Goal: Share content: Share content

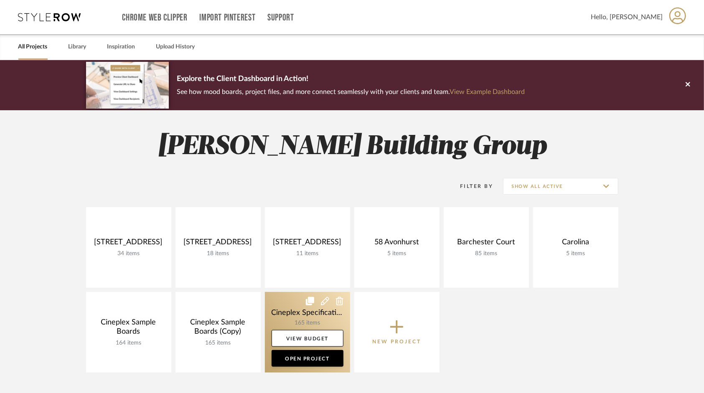
click at [295, 312] on link at bounding box center [307, 332] width 85 height 81
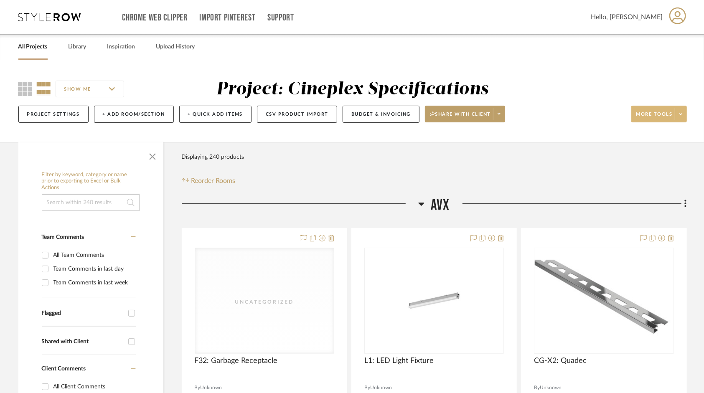
click at [682, 113] on icon at bounding box center [681, 114] width 3 height 5
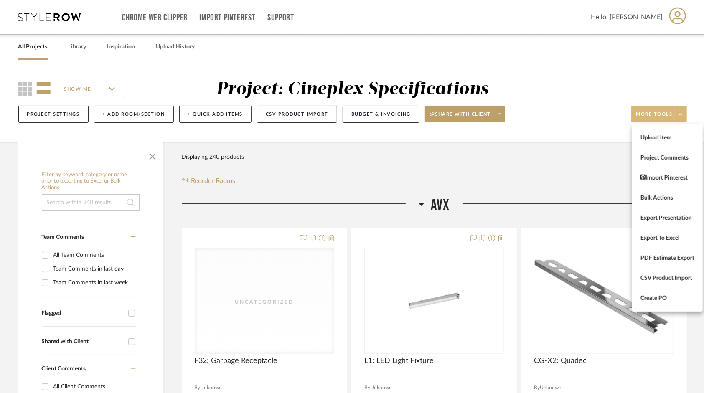
click at [500, 112] on div at bounding box center [352, 196] width 704 height 393
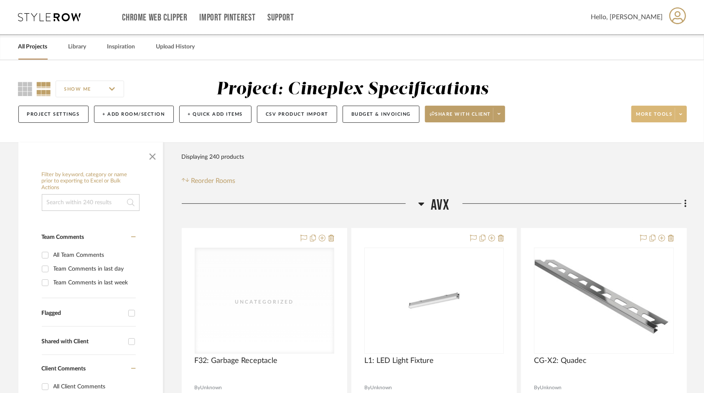
click at [500, 112] on icon at bounding box center [499, 114] width 3 height 5
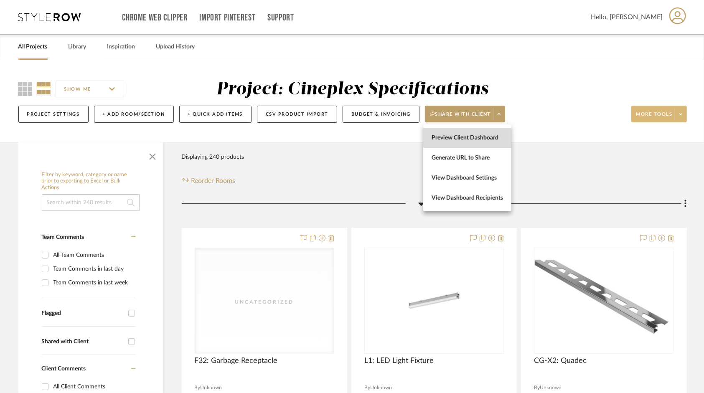
click at [491, 140] on span "Preview Client Dashboard" at bounding box center [467, 138] width 71 height 7
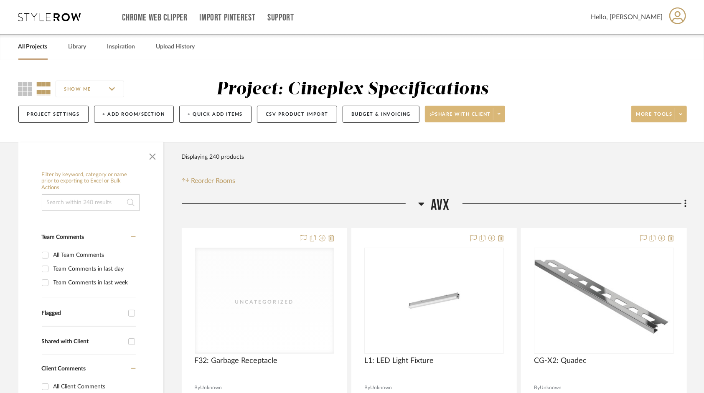
click at [503, 118] on span at bounding box center [499, 114] width 12 height 13
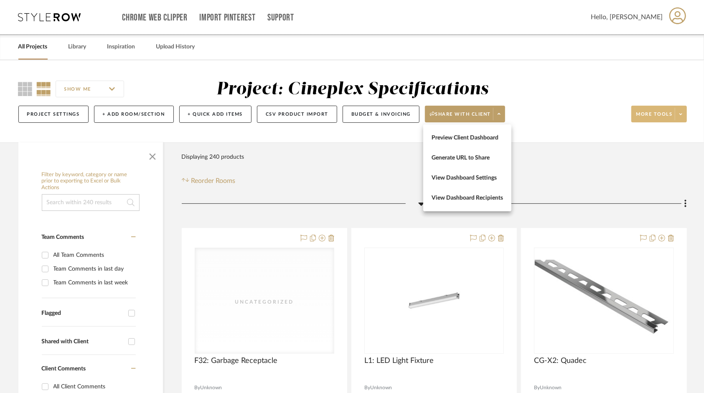
click at [688, 127] on div at bounding box center [352, 196] width 704 height 393
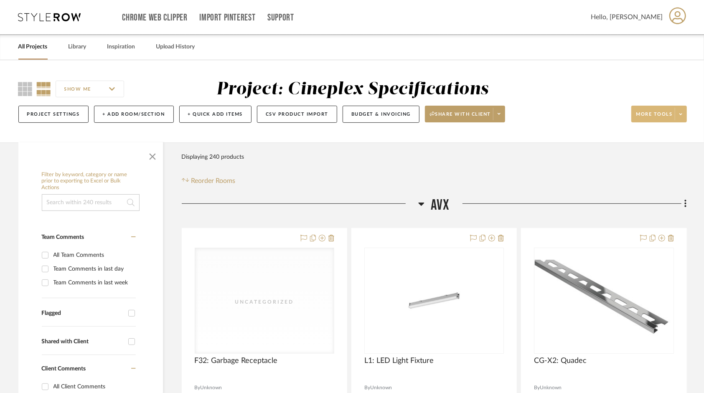
click at [686, 117] on span at bounding box center [681, 114] width 12 height 13
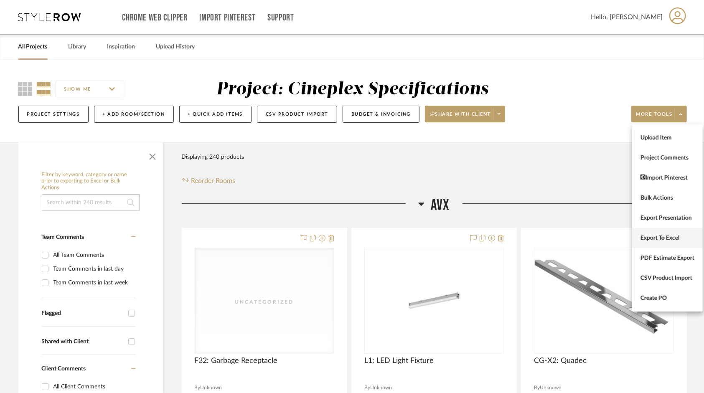
click at [675, 239] on span "Export To Excel" at bounding box center [668, 238] width 54 height 7
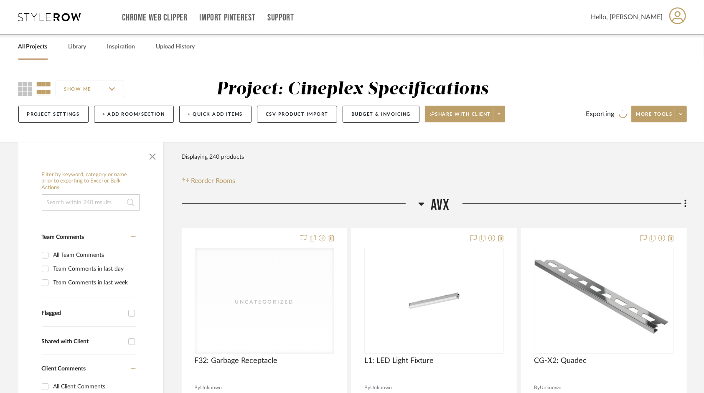
click at [680, 115] on icon at bounding box center [681, 114] width 3 height 5
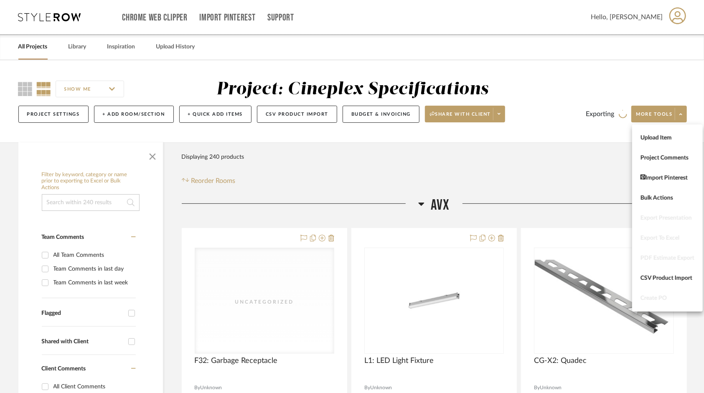
click at [603, 190] on div at bounding box center [352, 196] width 704 height 393
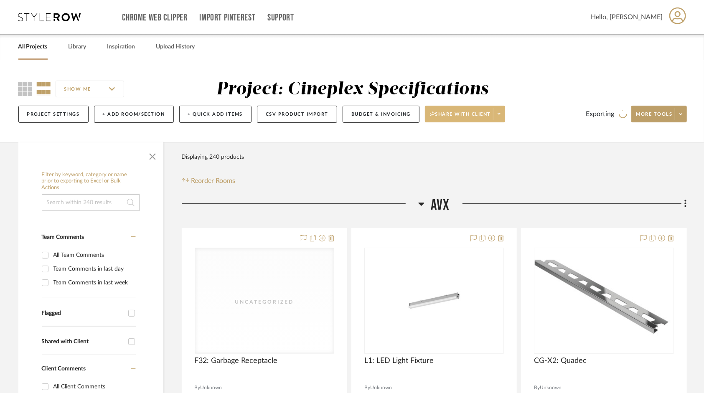
click at [500, 118] on span at bounding box center [499, 114] width 12 height 13
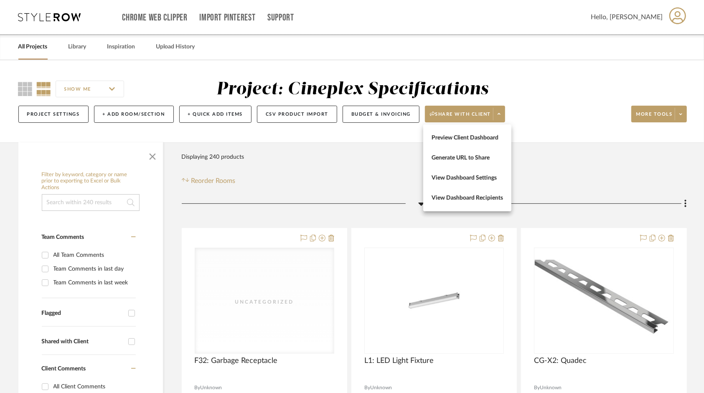
click at [584, 38] on div at bounding box center [352, 196] width 704 height 393
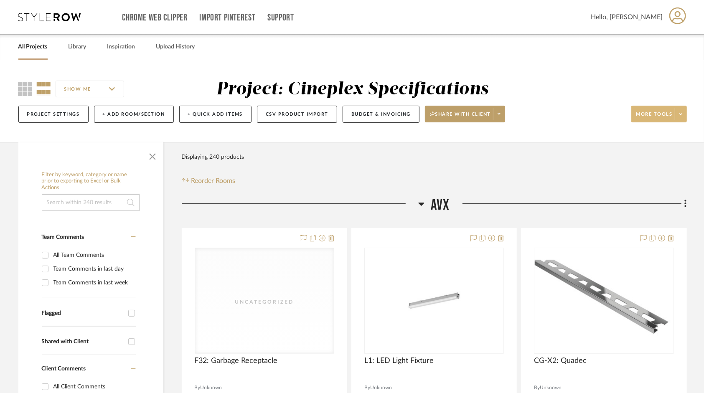
click at [683, 121] on button "More tools" at bounding box center [660, 114] width 56 height 17
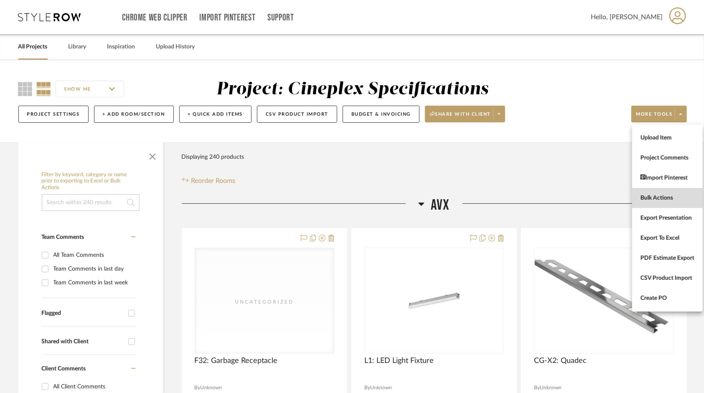
click at [673, 189] on button "Bulk Actions" at bounding box center [667, 198] width 71 height 20
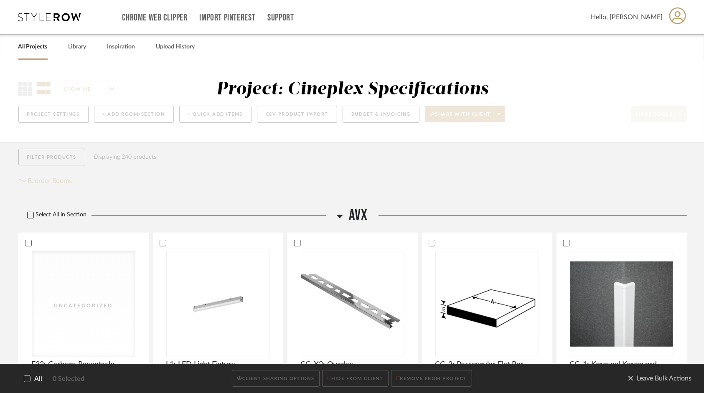
click at [28, 216] on icon at bounding box center [31, 215] width 6 height 6
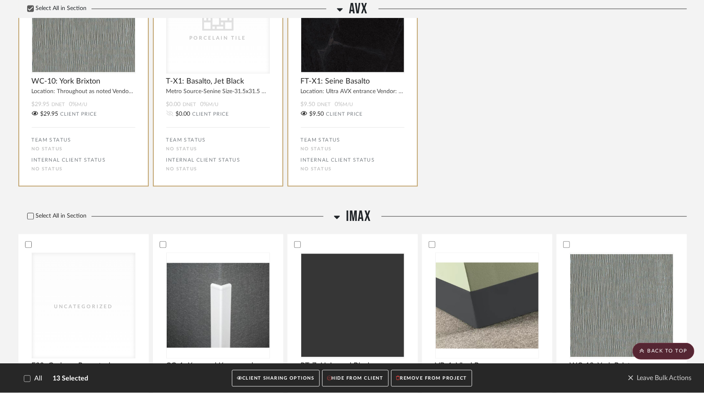
click at [31, 216] on icon at bounding box center [31, 217] width 6 height 6
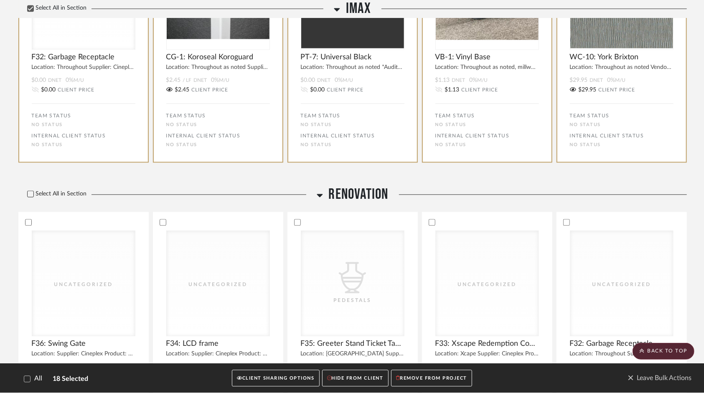
click at [28, 194] on icon at bounding box center [30, 194] width 5 height 4
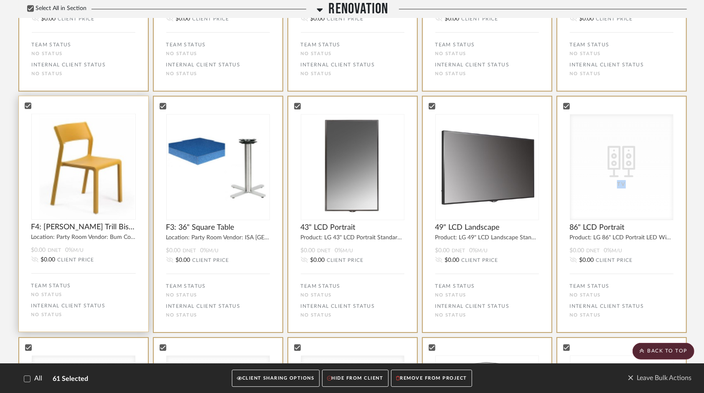
scroll to position [1434, 0]
drag, startPoint x: 76, startPoint y: 293, endPoint x: 698, endPoint y: 234, distance: 624.3
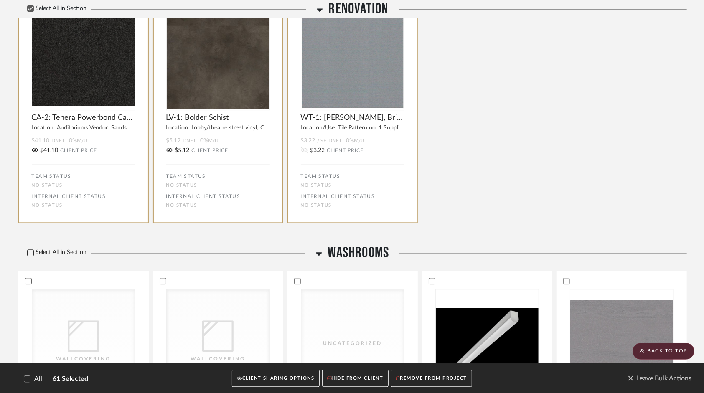
click at [30, 251] on icon at bounding box center [31, 253] width 6 height 6
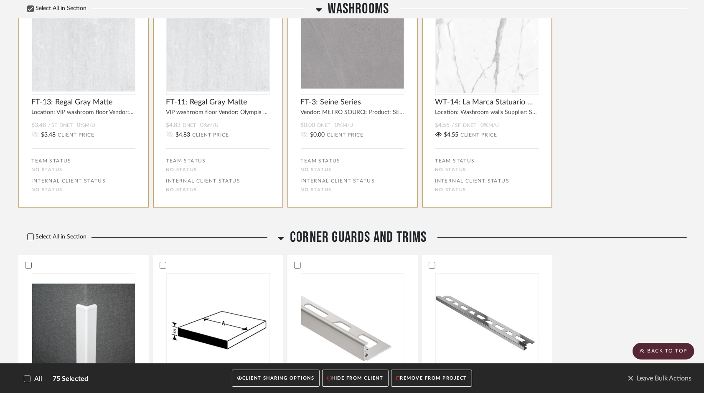
click at [28, 235] on div at bounding box center [30, 237] width 7 height 7
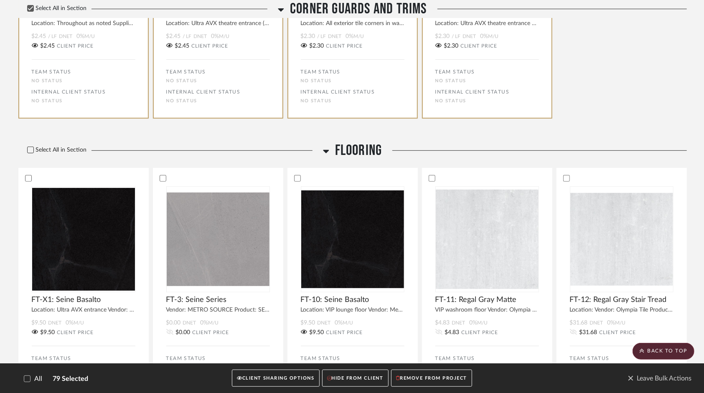
click at [28, 150] on icon at bounding box center [31, 150] width 6 height 6
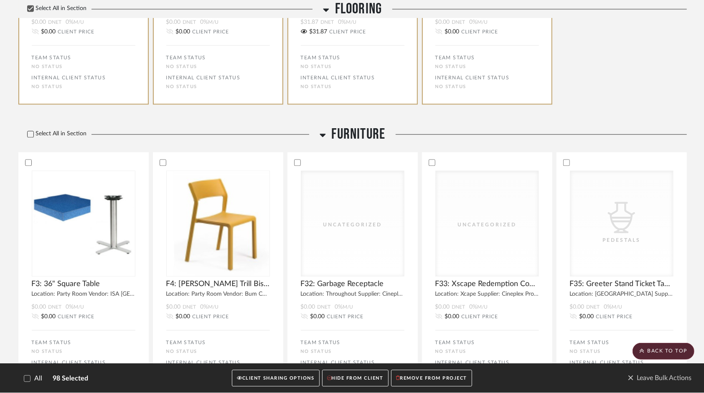
click at [31, 136] on icon at bounding box center [30, 134] width 5 height 4
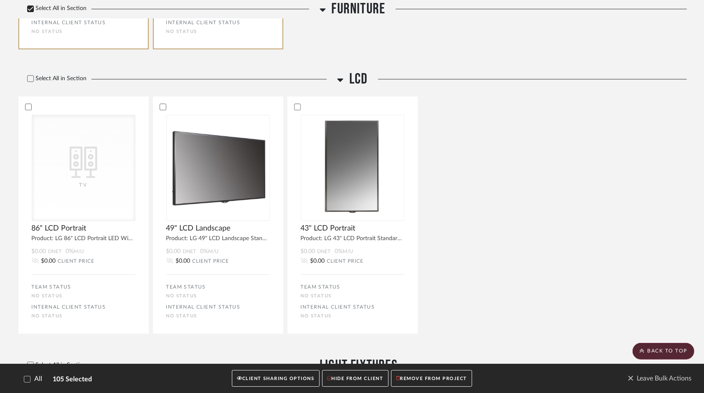
scroll to position [5968, 0]
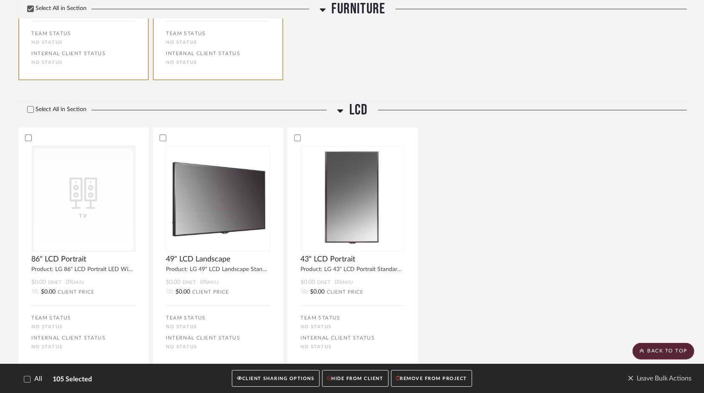
click at [34, 102] on div "Select All in Section LCD CategoryIconElectronics Created with Sketch. TV 86" L…" at bounding box center [352, 229] width 669 height 276
click at [30, 110] on icon at bounding box center [31, 110] width 6 height 6
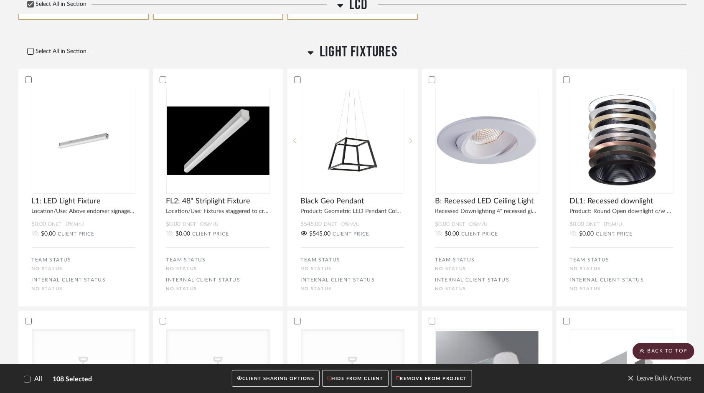
click at [30, 52] on icon at bounding box center [31, 51] width 6 height 6
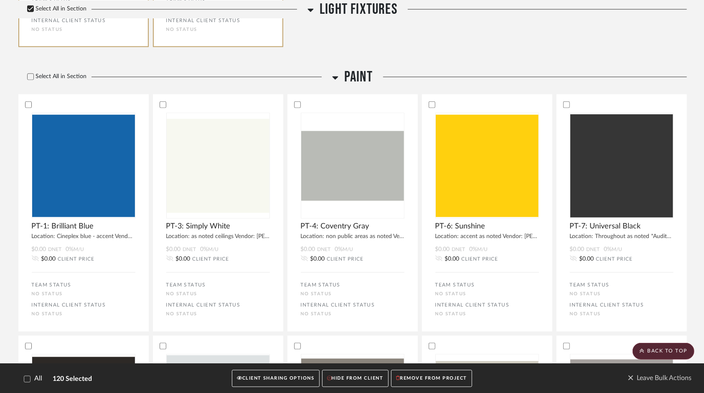
scroll to position [7023, 0]
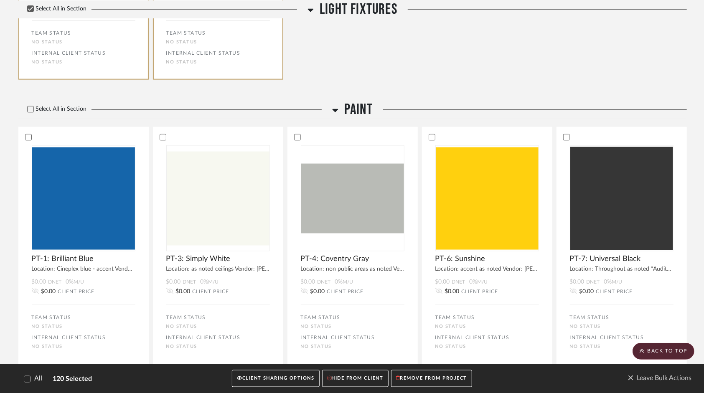
click at [39, 113] on label "Select All in Section" at bounding box center [53, 109] width 71 height 7
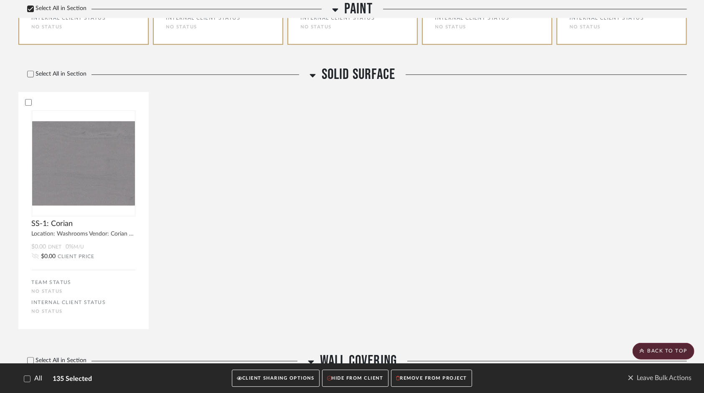
scroll to position [7827, 0]
click at [31, 67] on div "Select All in Section Solid Surface SS-1: Corian Location: Washrooms Vendor: Co…" at bounding box center [352, 193] width 669 height 276
click at [28, 74] on icon at bounding box center [31, 74] width 6 height 6
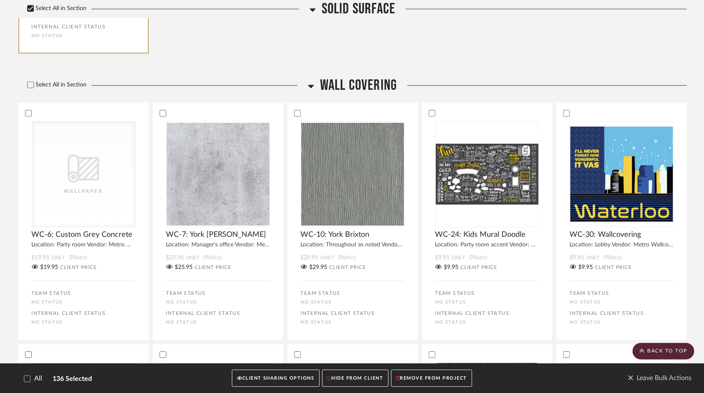
scroll to position [8094, 0]
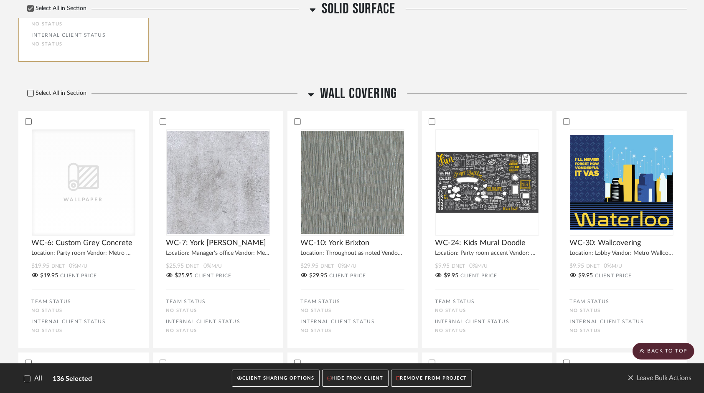
click at [32, 96] on icon at bounding box center [31, 93] width 6 height 6
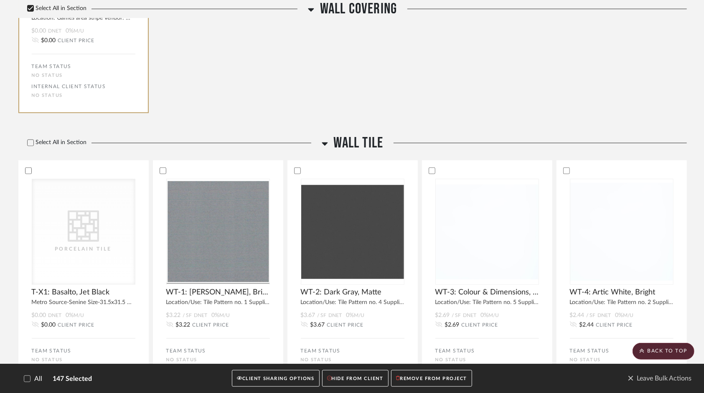
scroll to position [8807, 0]
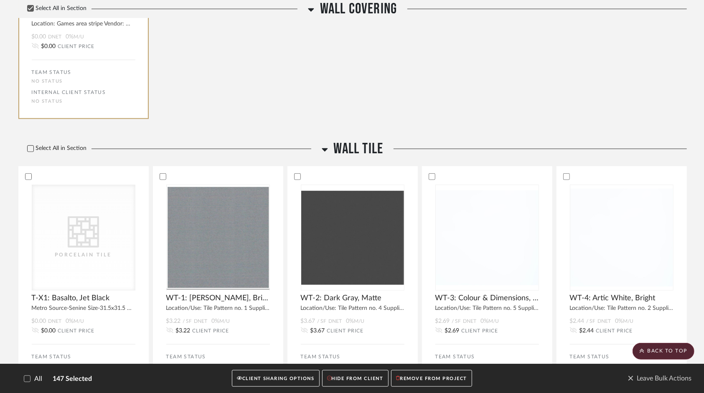
click at [31, 149] on icon at bounding box center [31, 149] width 6 height 6
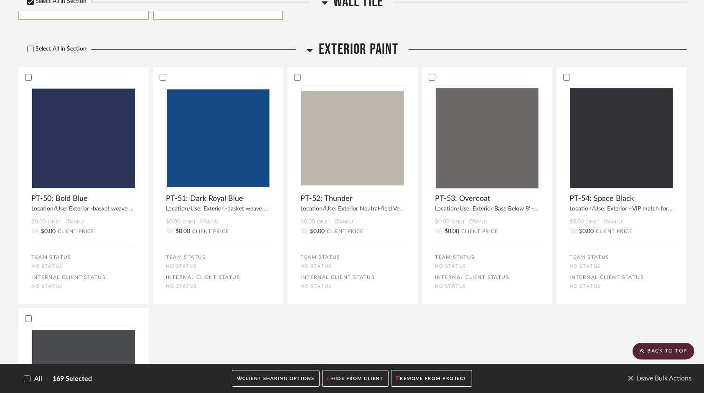
scroll to position [10133, 0]
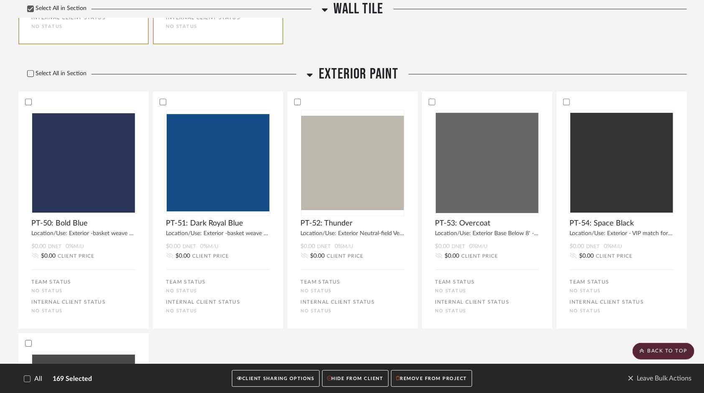
click at [31, 76] on icon at bounding box center [30, 73] width 5 height 4
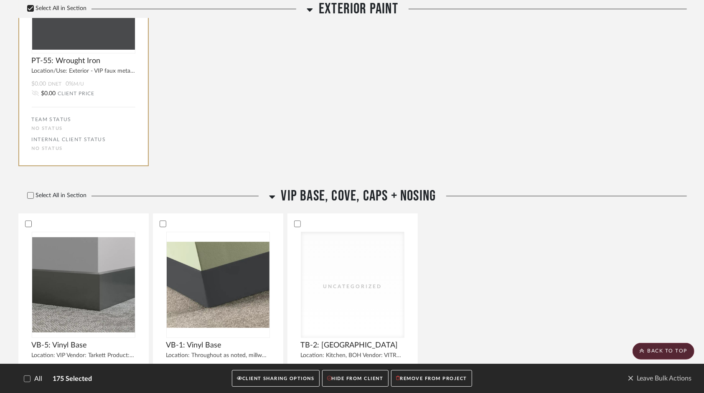
scroll to position [10537, 0]
click at [31, 196] on icon at bounding box center [31, 195] width 6 height 6
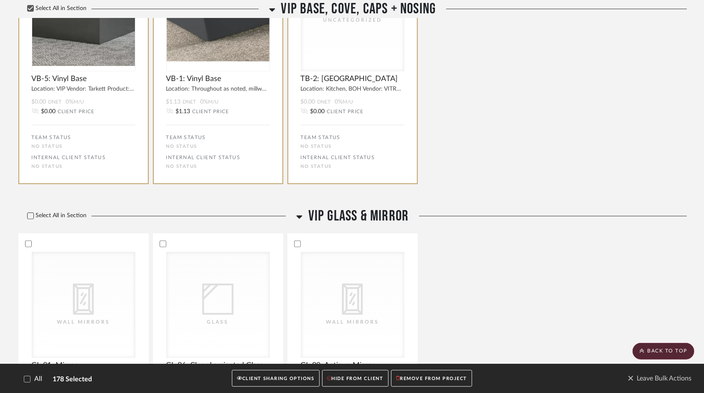
click at [31, 218] on icon at bounding box center [31, 216] width 6 height 6
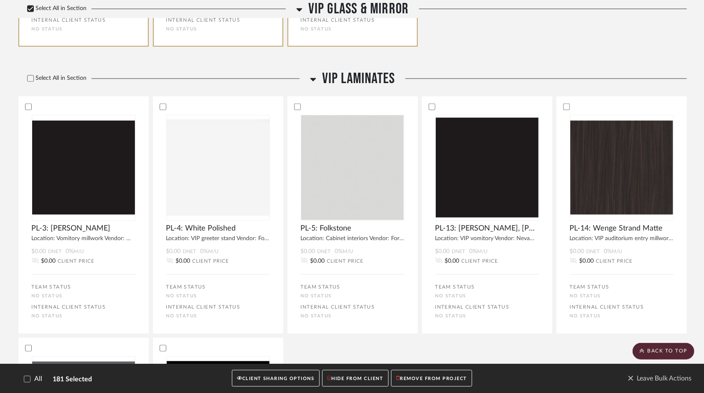
scroll to position [11228, 0]
click at [29, 81] on icon at bounding box center [31, 79] width 6 height 6
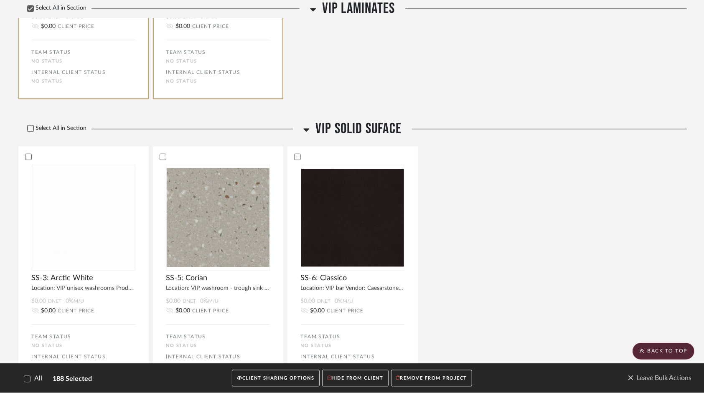
click at [24, 130] on label "Select All in Section" at bounding box center [53, 128] width 71 height 7
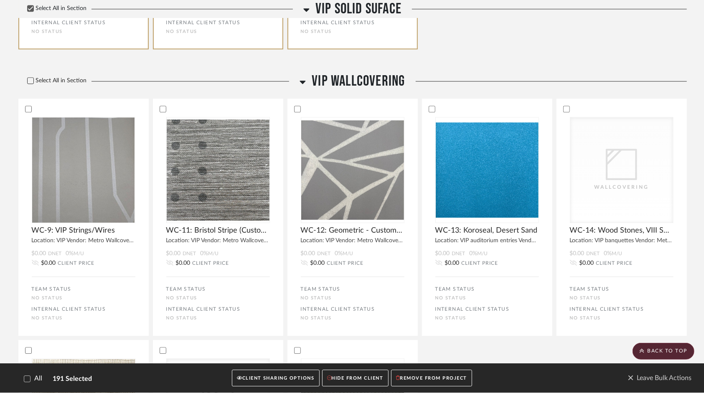
click at [31, 84] on icon at bounding box center [31, 81] width 6 height 6
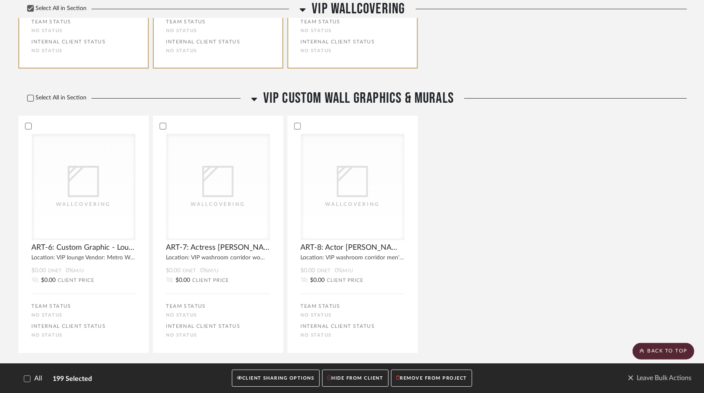
click at [33, 101] on icon at bounding box center [31, 98] width 6 height 6
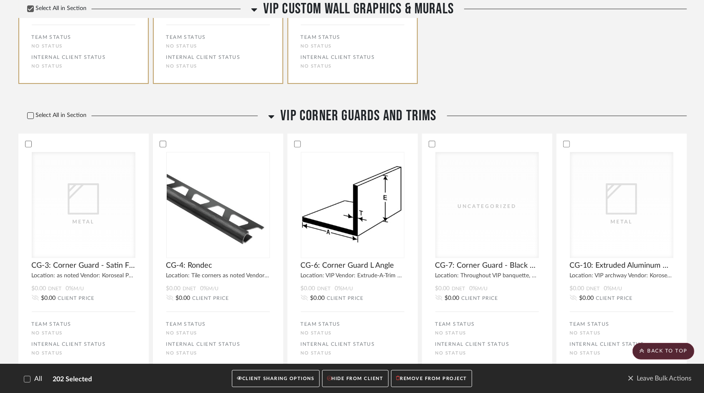
click at [30, 118] on icon at bounding box center [31, 116] width 6 height 6
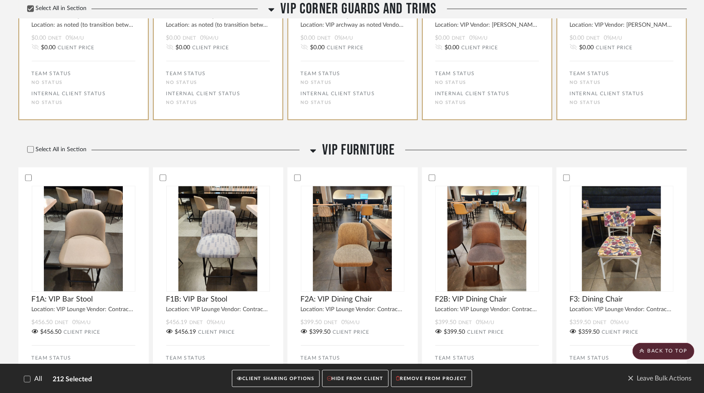
click at [28, 159] on div "Select All in Section" at bounding box center [162, 150] width 288 height 18
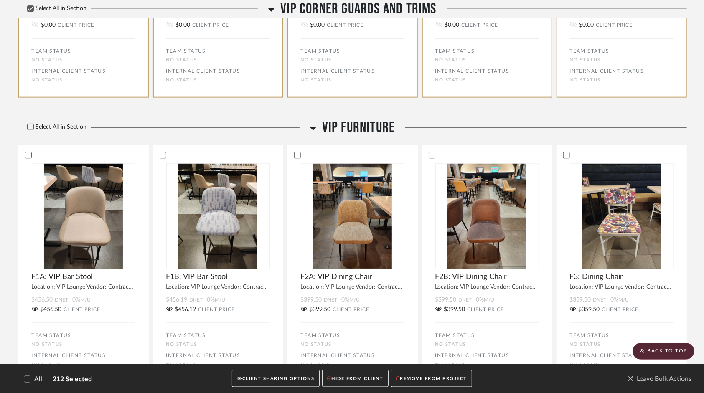
scroll to position [13331, 0]
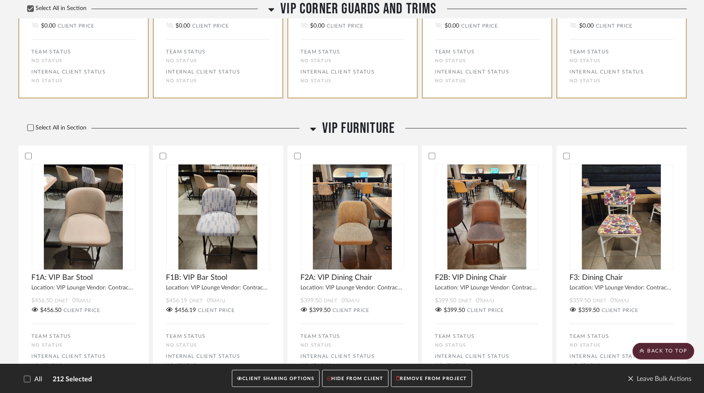
click at [30, 131] on icon at bounding box center [31, 128] width 6 height 6
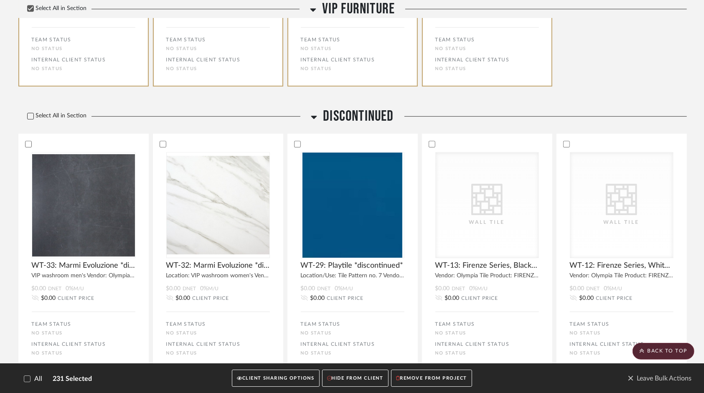
click at [31, 119] on icon at bounding box center [31, 116] width 6 height 6
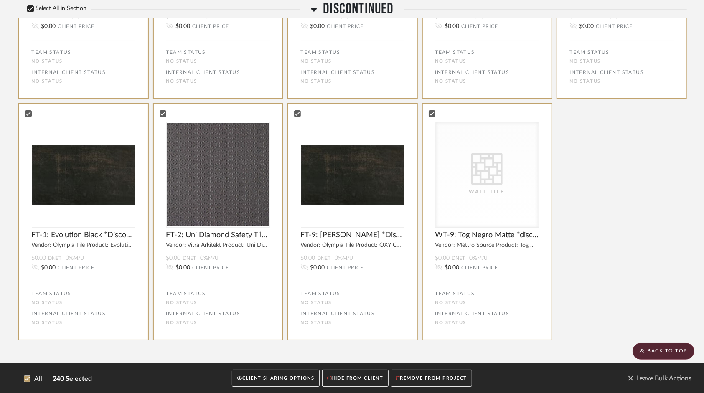
scroll to position [14635, 0]
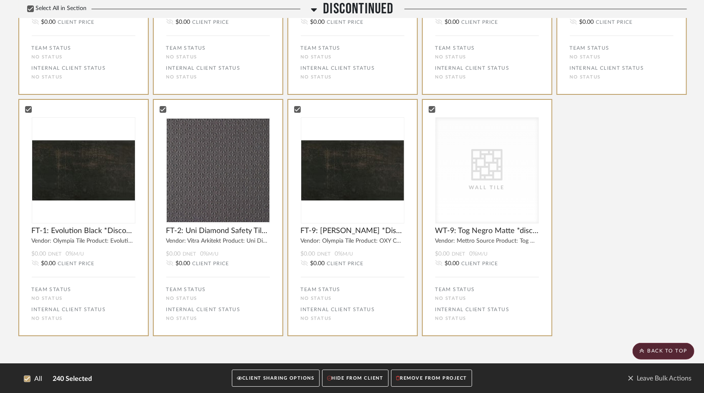
click at [284, 379] on button "CLIENT SHARING OPTIONS" at bounding box center [275, 378] width 87 height 17
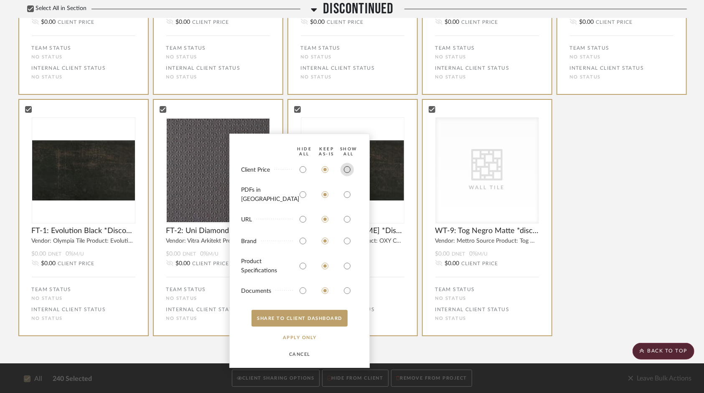
click at [350, 176] on input "radio" at bounding box center [347, 169] width 13 height 13
radio input "true"
click at [345, 198] on input "radio" at bounding box center [347, 194] width 13 height 13
radio input "true"
click at [298, 218] on input "radio" at bounding box center [302, 219] width 13 height 13
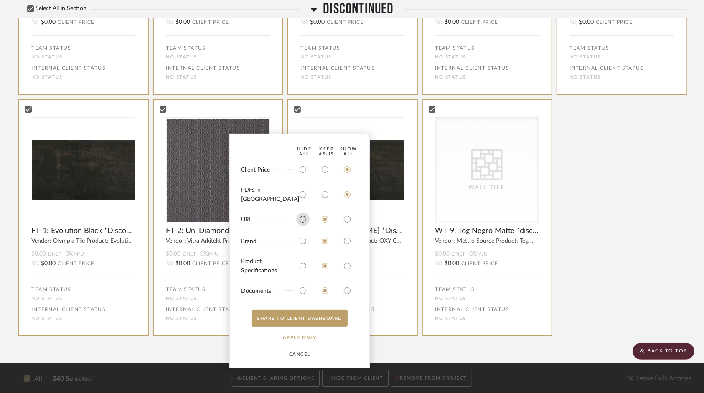
radio input "true"
click at [345, 241] on input "radio" at bounding box center [347, 240] width 13 height 13
radio input "true"
click at [348, 265] on input "radio" at bounding box center [347, 266] width 13 height 13
radio input "true"
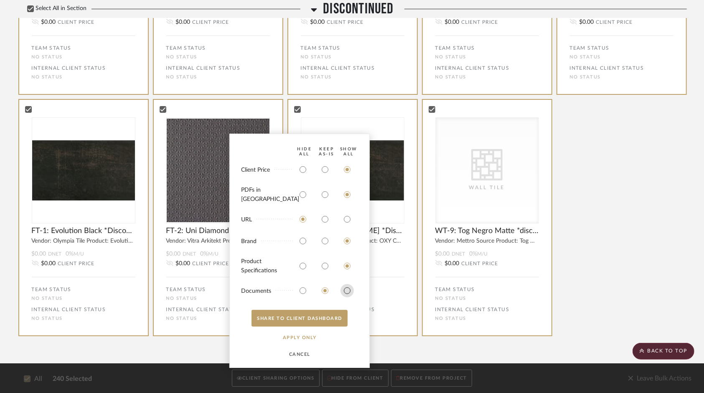
click at [347, 287] on input "radio" at bounding box center [347, 290] width 13 height 13
radio input "true"
click at [318, 317] on button "SHARE TO CLIENT Dashboard" at bounding box center [300, 318] width 96 height 17
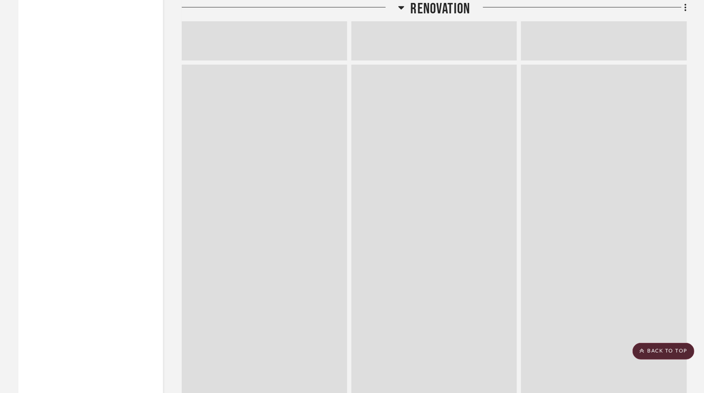
scroll to position [0, 0]
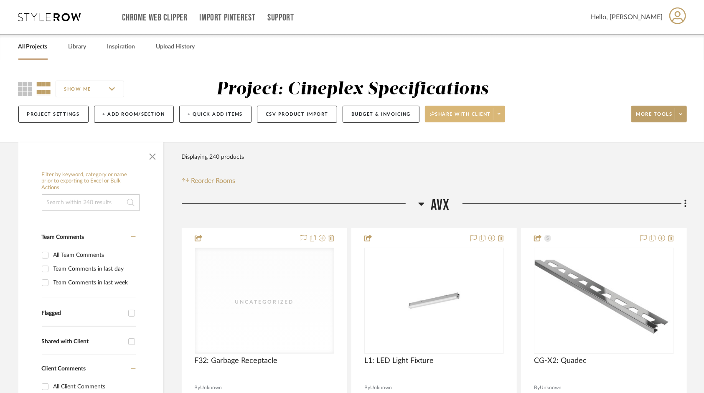
click at [500, 114] on span at bounding box center [499, 114] width 12 height 13
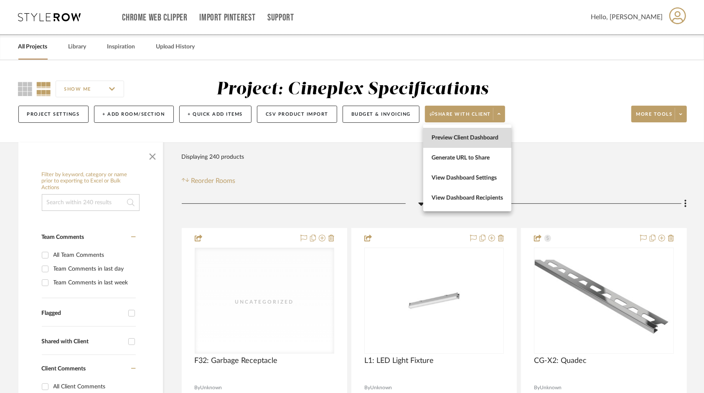
click at [491, 140] on span "Preview Client Dashboard" at bounding box center [467, 138] width 71 height 7
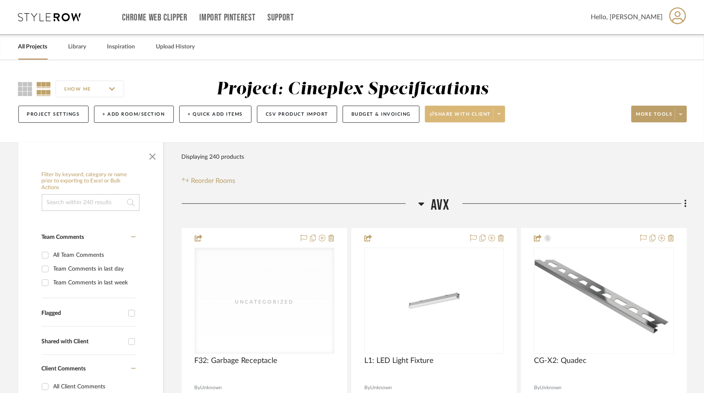
click at [500, 119] on span at bounding box center [499, 114] width 12 height 13
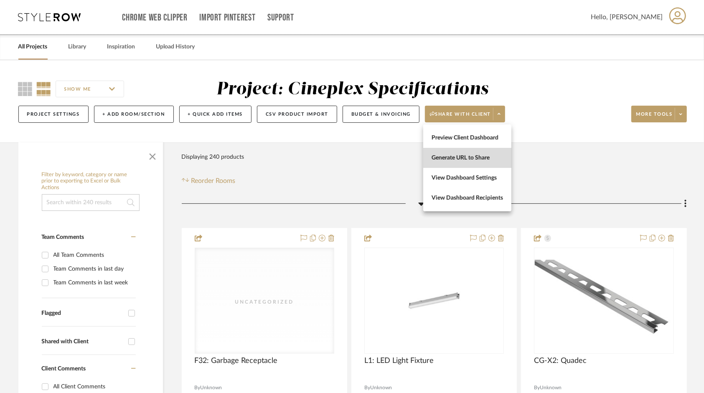
click at [482, 160] on span "Generate URL to Share" at bounding box center [467, 158] width 71 height 7
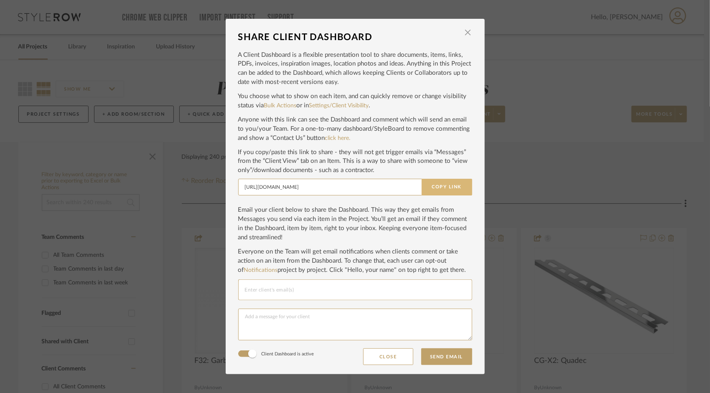
click at [451, 192] on button "Copy Link" at bounding box center [447, 187] width 51 height 17
click at [466, 33] on span "button" at bounding box center [468, 32] width 17 height 17
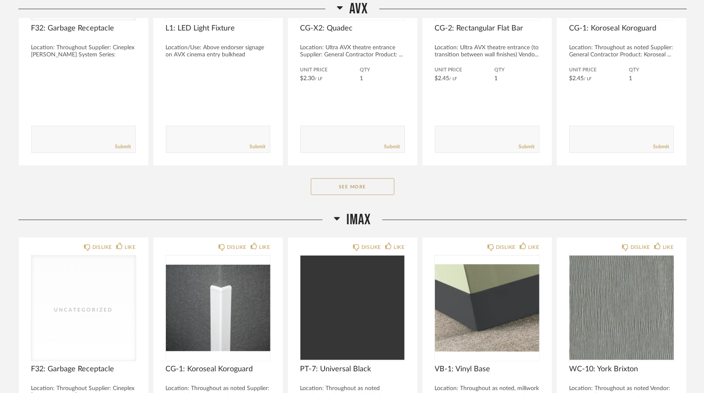
scroll to position [257, 0]
click at [327, 183] on button "See More" at bounding box center [353, 186] width 84 height 17
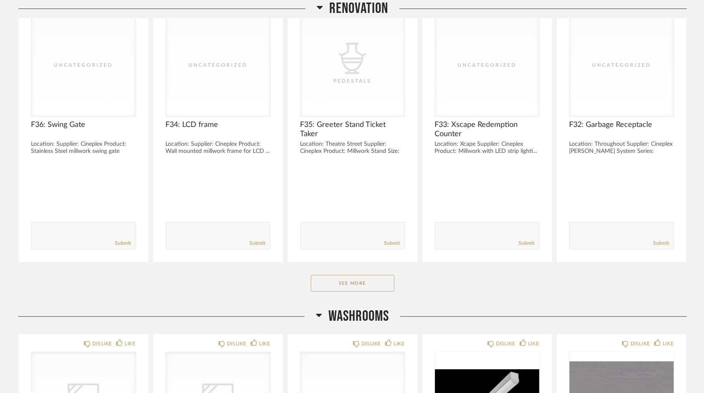
scroll to position [1386, 0]
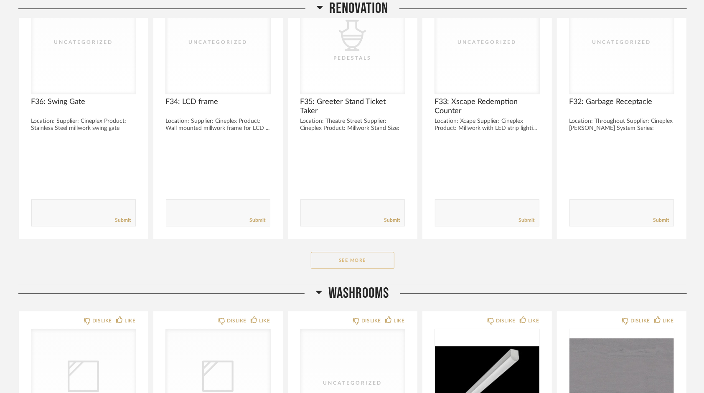
click at [331, 252] on button "See More" at bounding box center [353, 260] width 84 height 17
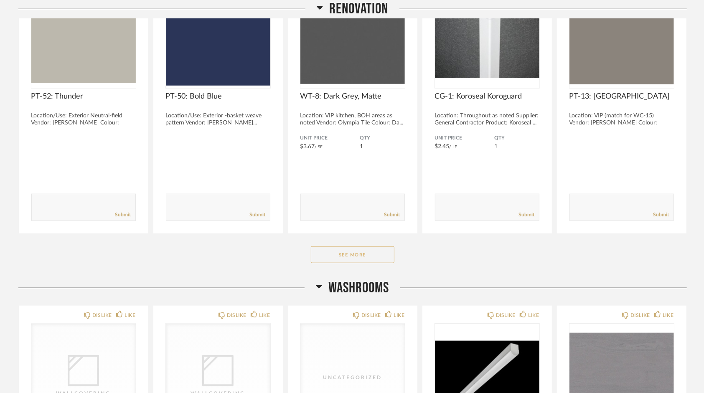
scroll to position [2499, 0]
click at [336, 249] on button "See More" at bounding box center [353, 254] width 84 height 17
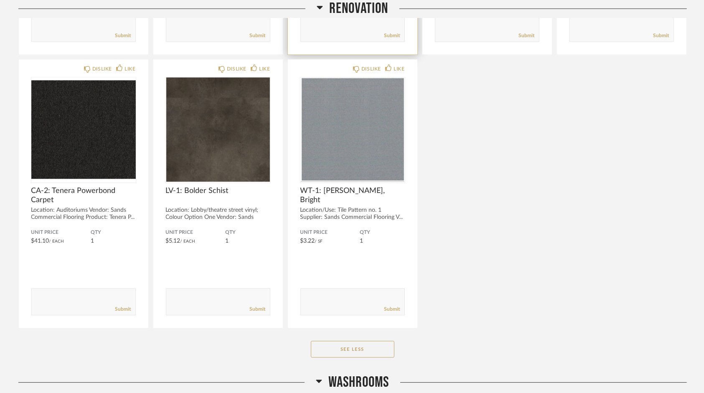
scroll to position [3517, 0]
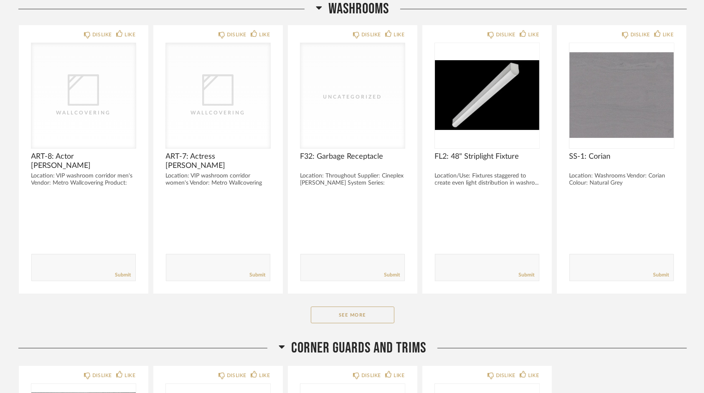
scroll to position [3894, 0]
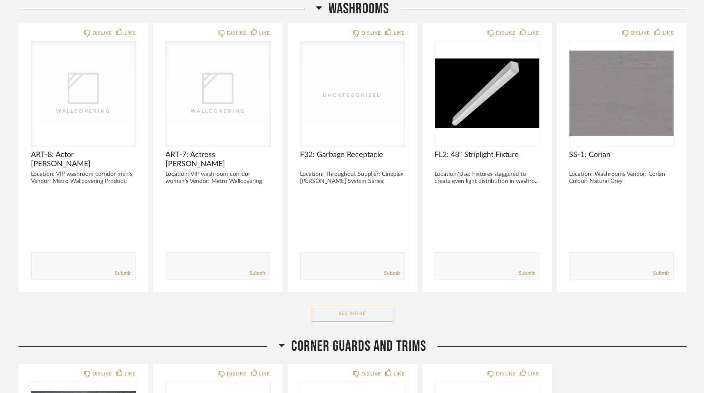
click at [330, 305] on button "See More" at bounding box center [353, 313] width 84 height 17
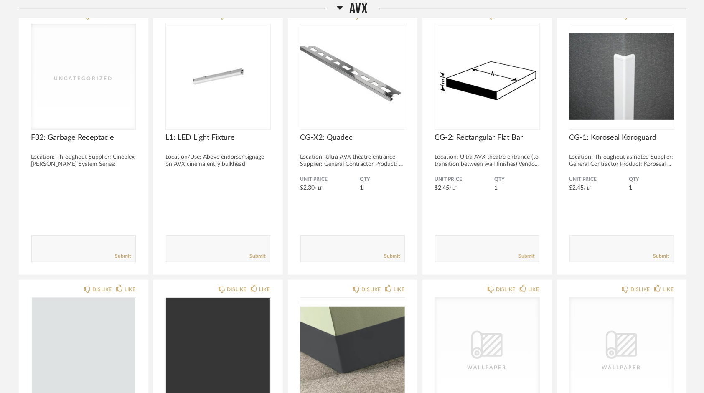
scroll to position [0, 0]
